Goal: Navigation & Orientation: Find specific page/section

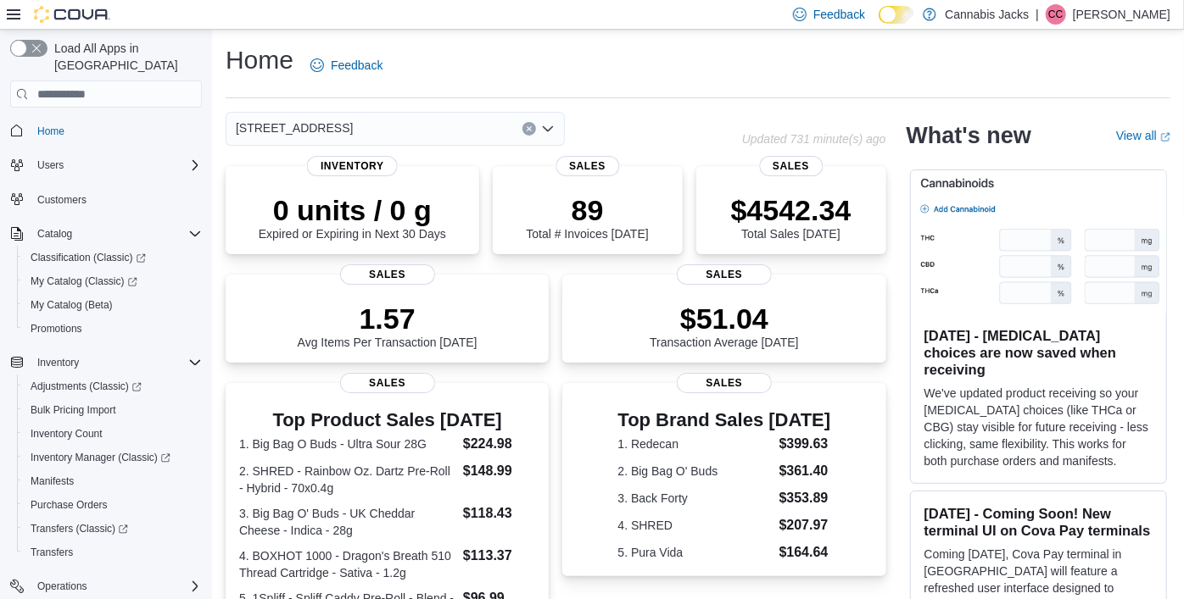
click at [1120, 21] on p "[PERSON_NAME]" at bounding box center [1122, 14] width 98 height 20
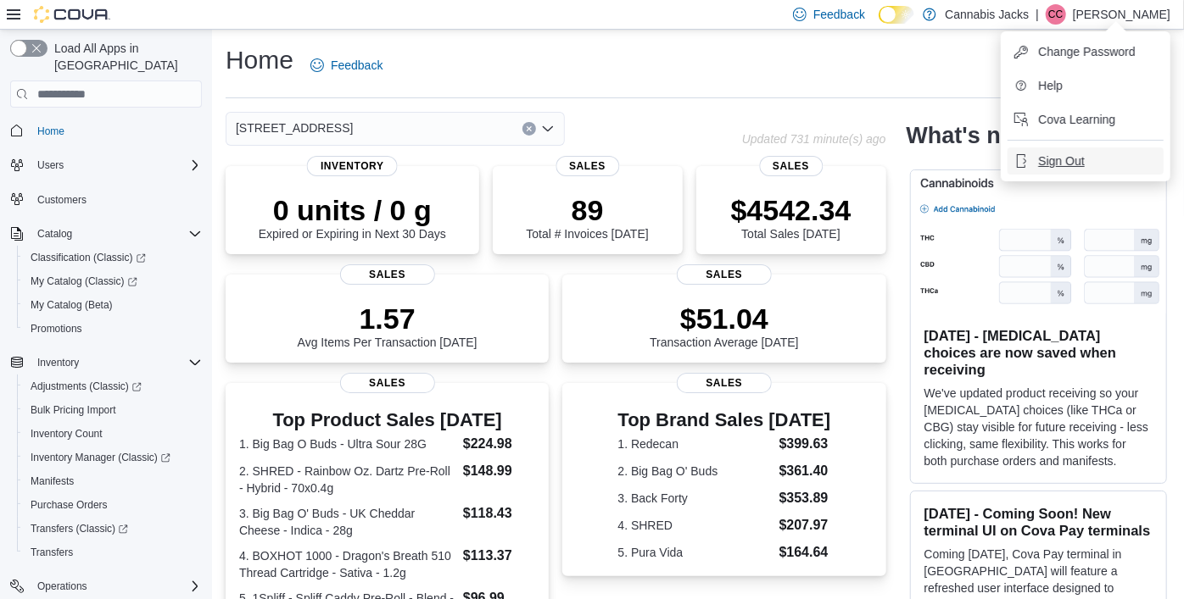
click at [1081, 154] on span "Sign Out" at bounding box center [1061, 161] width 46 height 17
